Goal: Find contact information: Find contact information

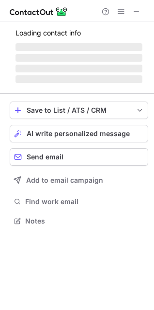
scroll to position [242, 154]
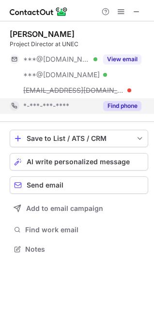
click at [128, 102] on button "Find phone" at bounding box center [122, 106] width 38 height 10
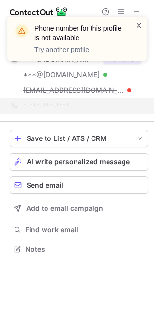
click at [139, 27] on span at bounding box center [140, 25] width 8 height 10
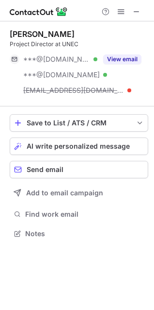
scroll to position [227, 154]
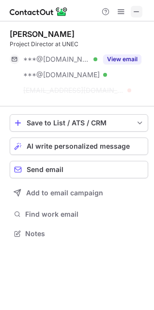
click at [134, 11] on span at bounding box center [137, 12] width 8 height 8
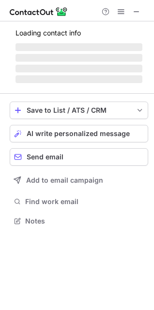
scroll to position [220, 154]
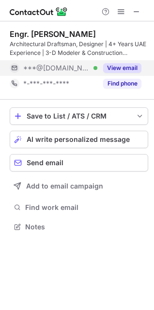
click at [126, 68] on button "View email" at bounding box center [122, 68] width 38 height 10
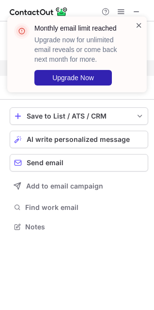
click at [139, 27] on span at bounding box center [140, 25] width 8 height 10
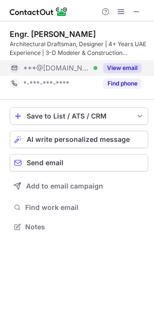
click at [129, 84] on div "Monthly email limit reached Upgrade now for unlimited email reveals or come bac…" at bounding box center [77, 155] width 154 height 310
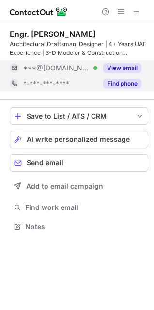
click at [127, 83] on button "Find phone" at bounding box center [122, 84] width 38 height 10
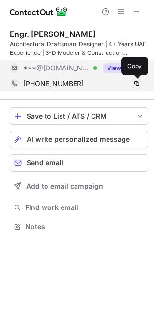
click at [137, 82] on span at bounding box center [137, 84] width 8 height 8
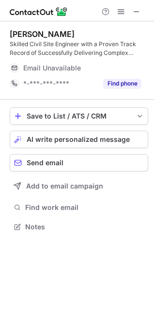
scroll to position [220, 154]
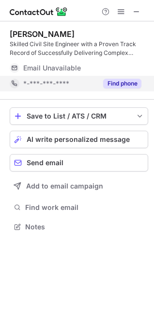
click at [128, 83] on button "Find phone" at bounding box center [122, 84] width 38 height 10
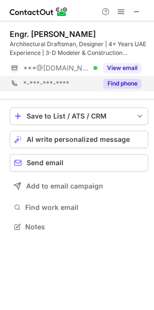
scroll to position [220, 154]
